Goal: Find specific page/section: Find specific page/section

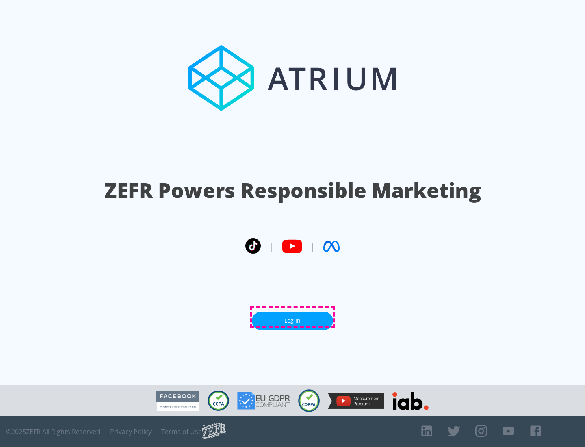
click at [293, 318] on link "Log In" at bounding box center [292, 321] width 81 height 18
